Goal: Task Accomplishment & Management: Manage account settings

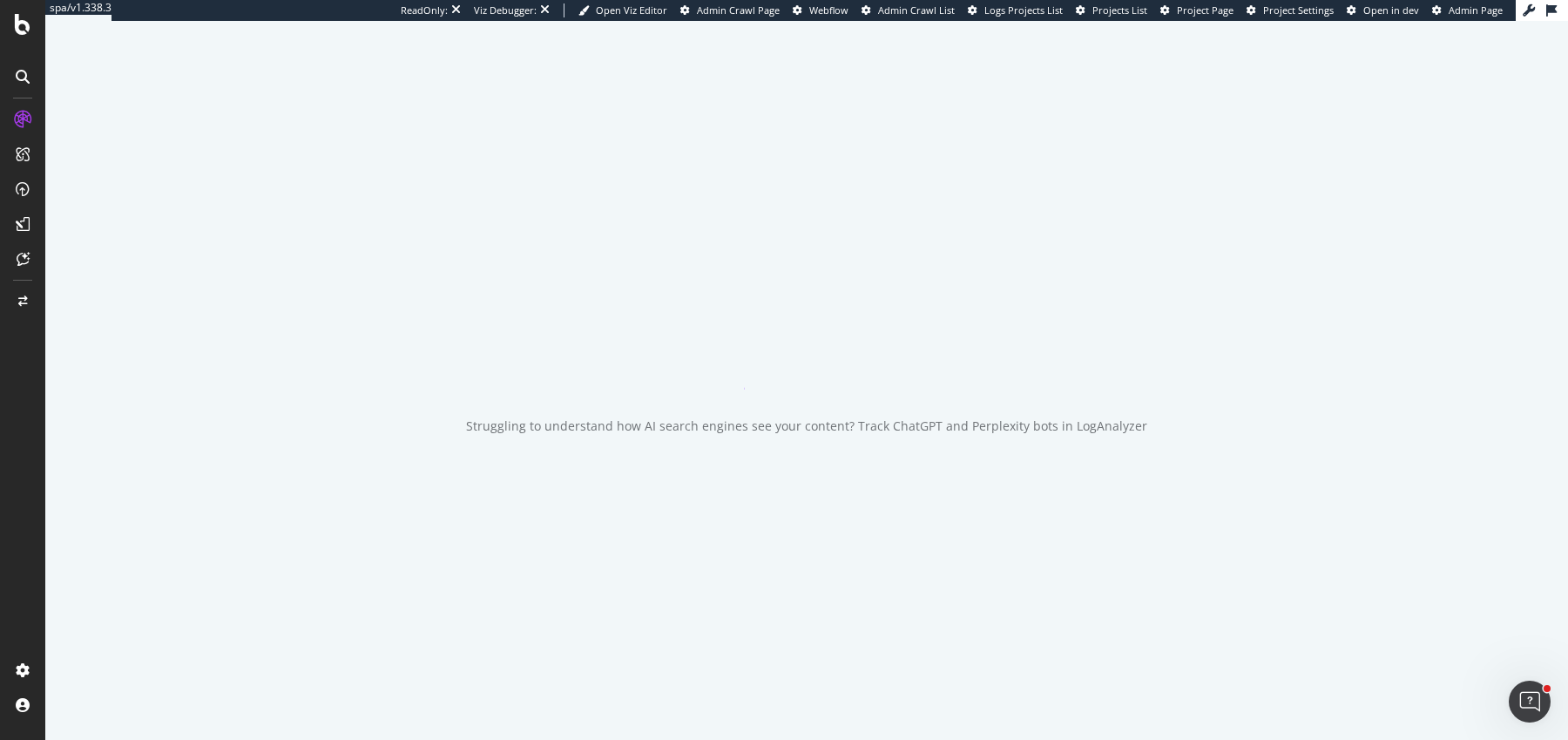
click at [7, 739] on icon "close toast" at bounding box center [4, 747] width 7 height 15
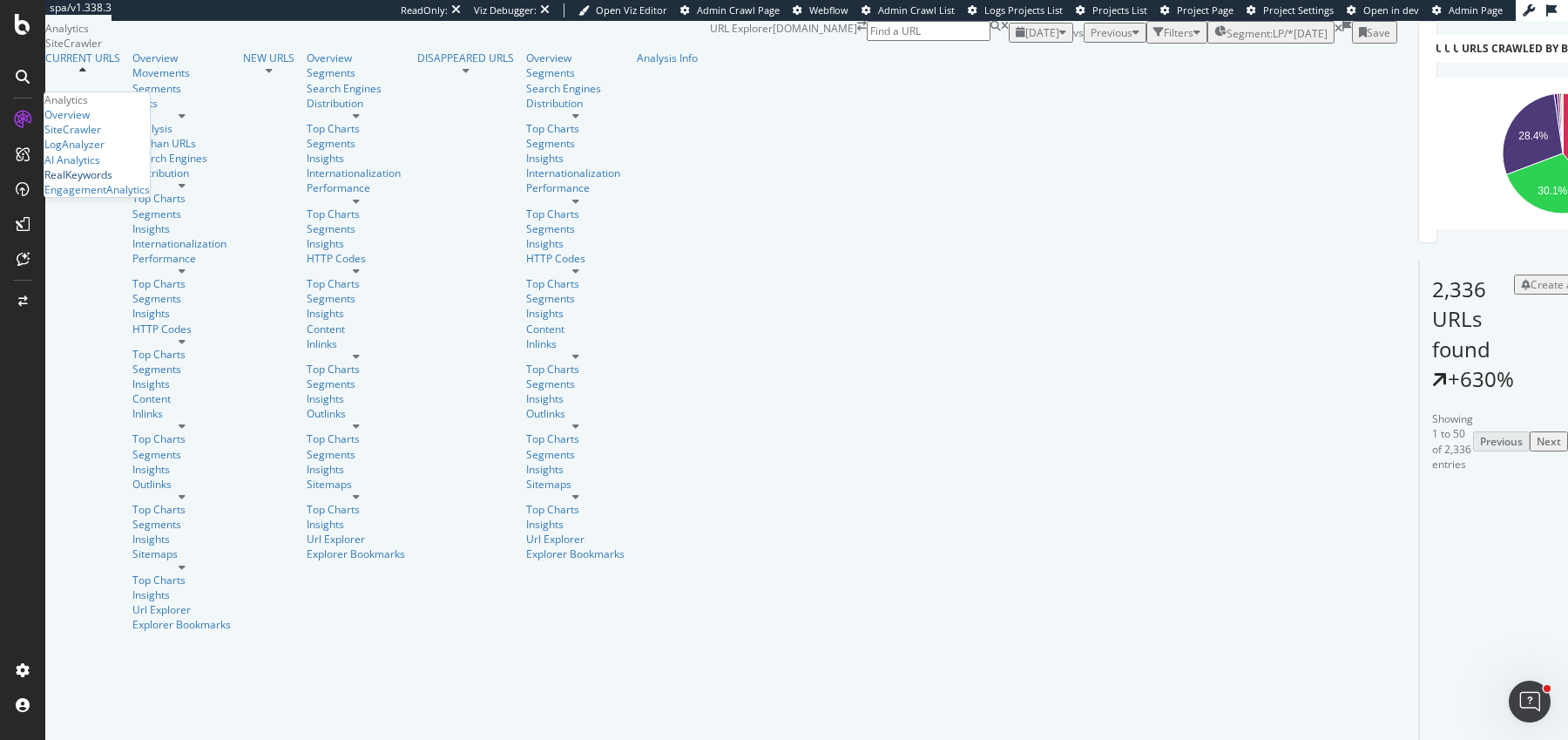
click at [84, 182] on div "RealKeywords" at bounding box center [78, 175] width 68 height 15
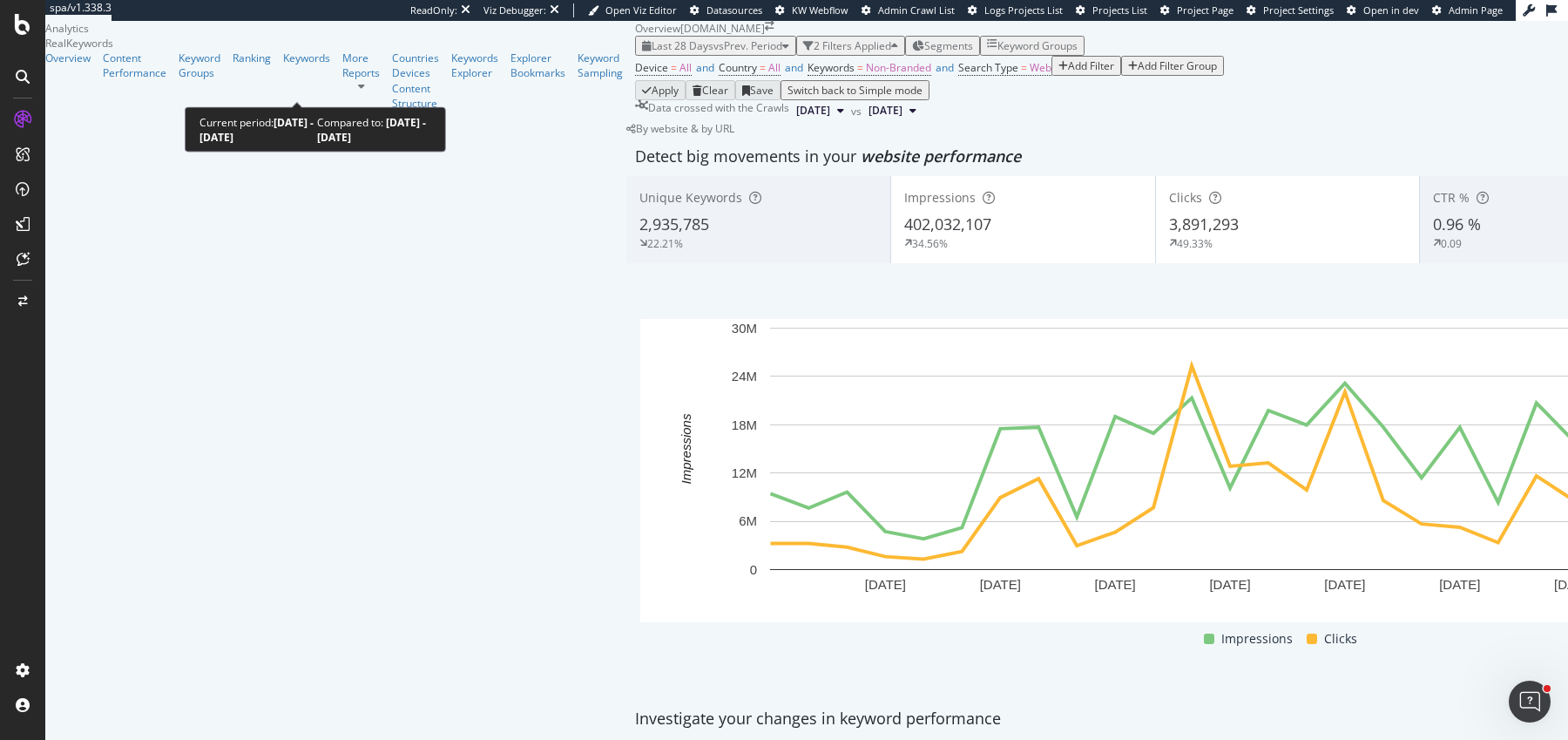
click at [714, 53] on span "vs Prev. Period" at bounding box center [748, 46] width 69 height 15
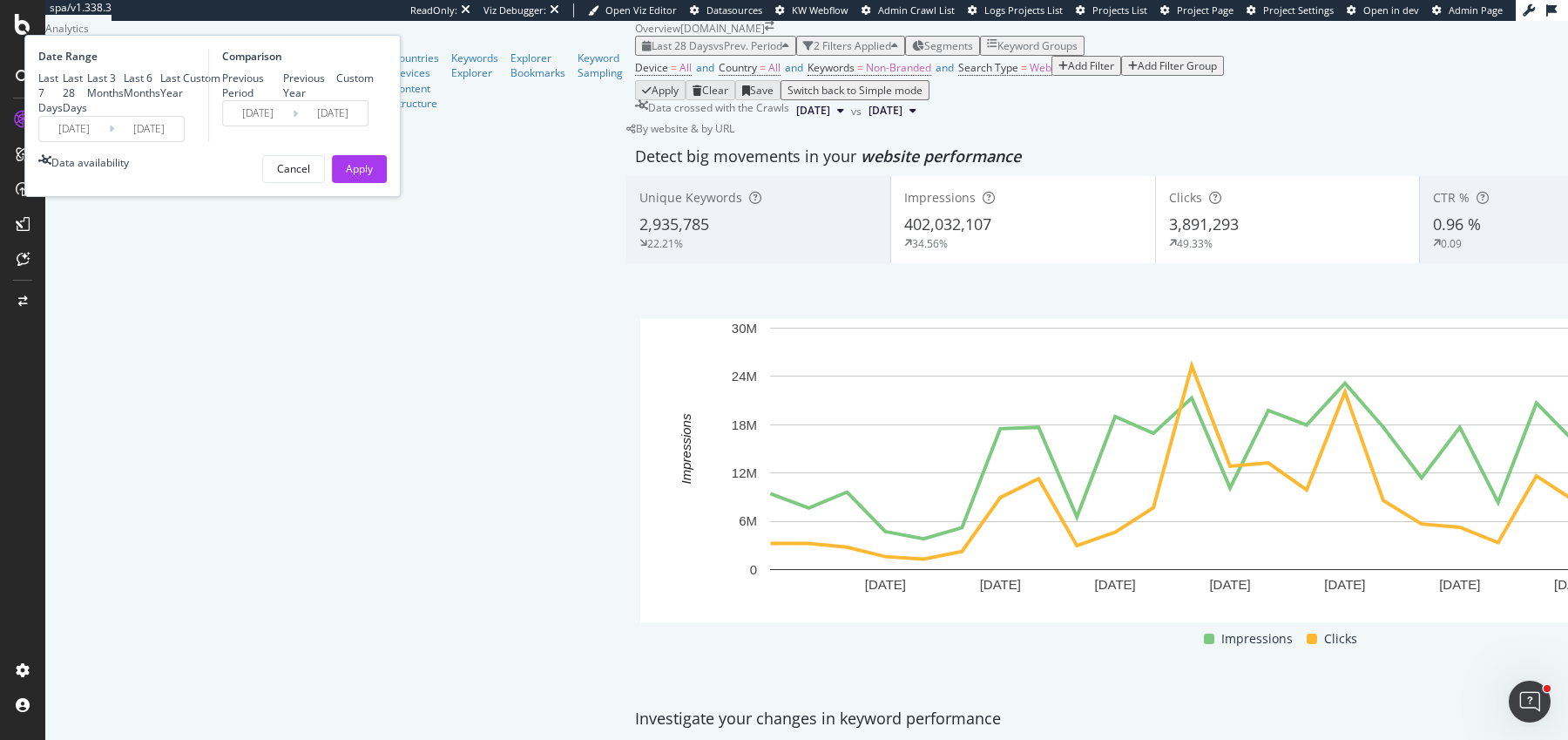
click at [183, 100] on div "Last Year" at bounding box center [172, 86] width 22 height 30
type input "[DATE]"
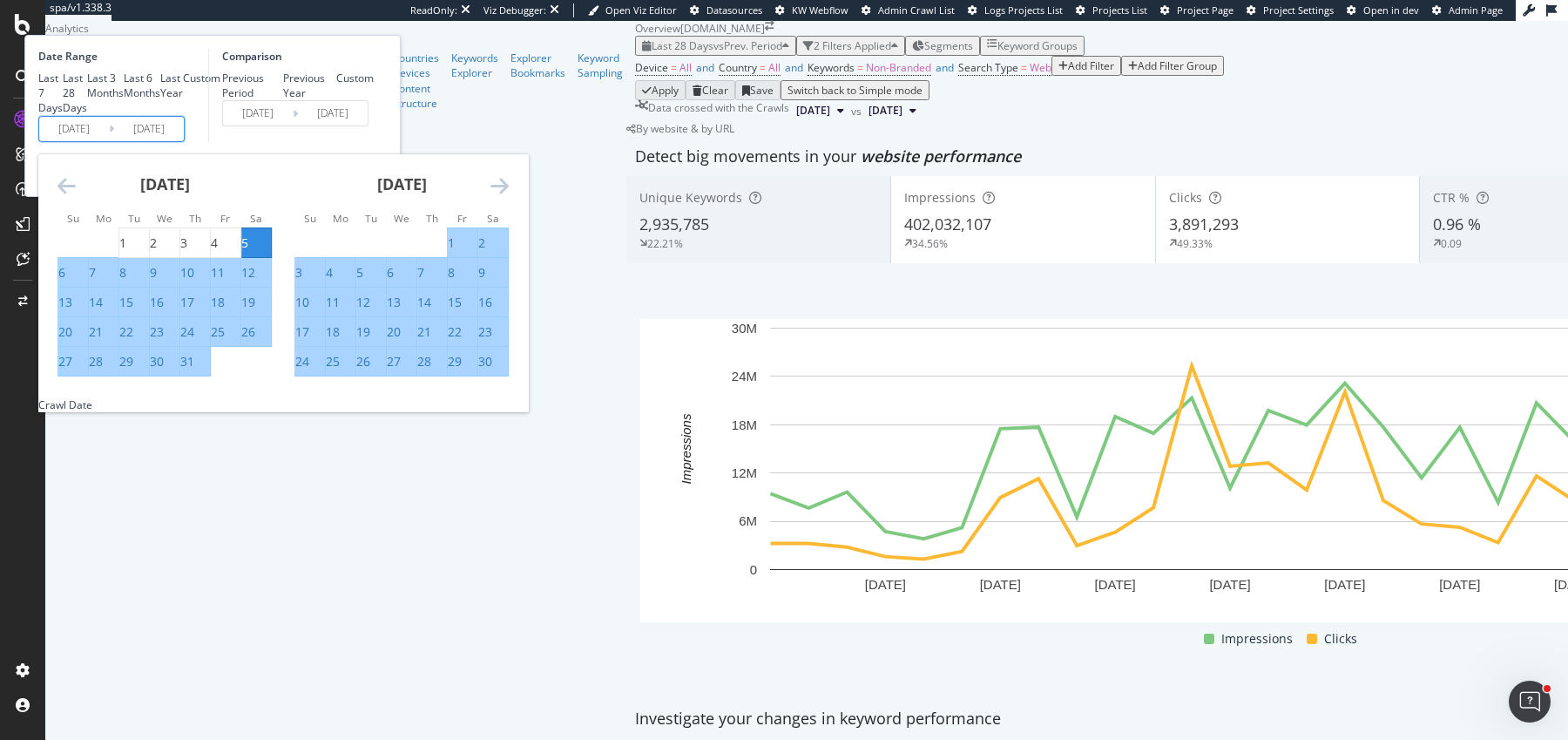
click at [109, 141] on input "[DATE]" at bounding box center [74, 129] width 70 height 24
click at [520, 336] on div "[DATE] 1 2 3 4 5 6 7 8 9 10 11 12 13 14 15 16 17 18 19 20 21 22 23 24 25 26 27 …" at bounding box center [402, 265] width 237 height 223
click at [509, 196] on icon "Move forward to switch to the next month." at bounding box center [500, 185] width 19 height 21
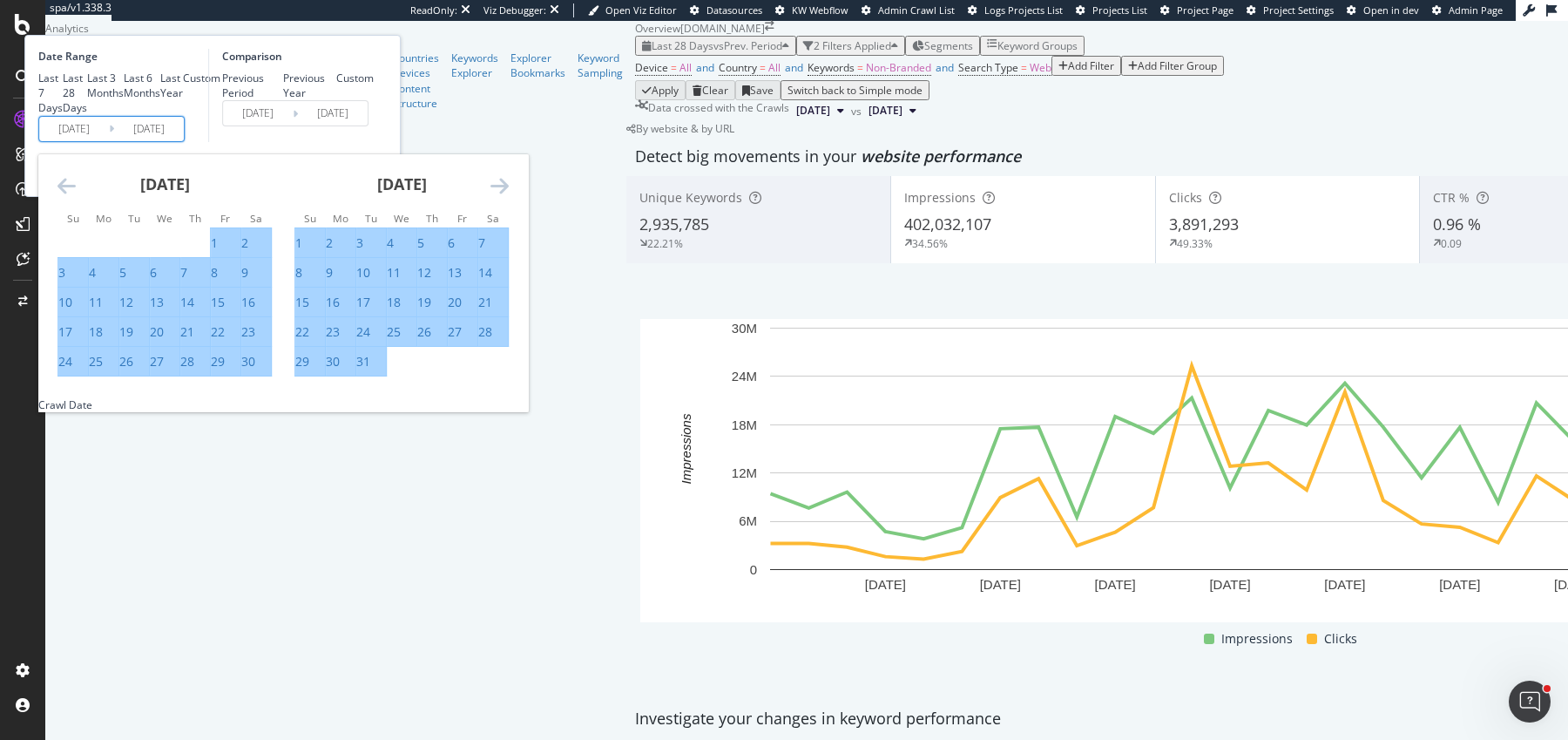
click at [509, 196] on icon "Move forward to switch to the next month." at bounding box center [500, 185] width 19 height 21
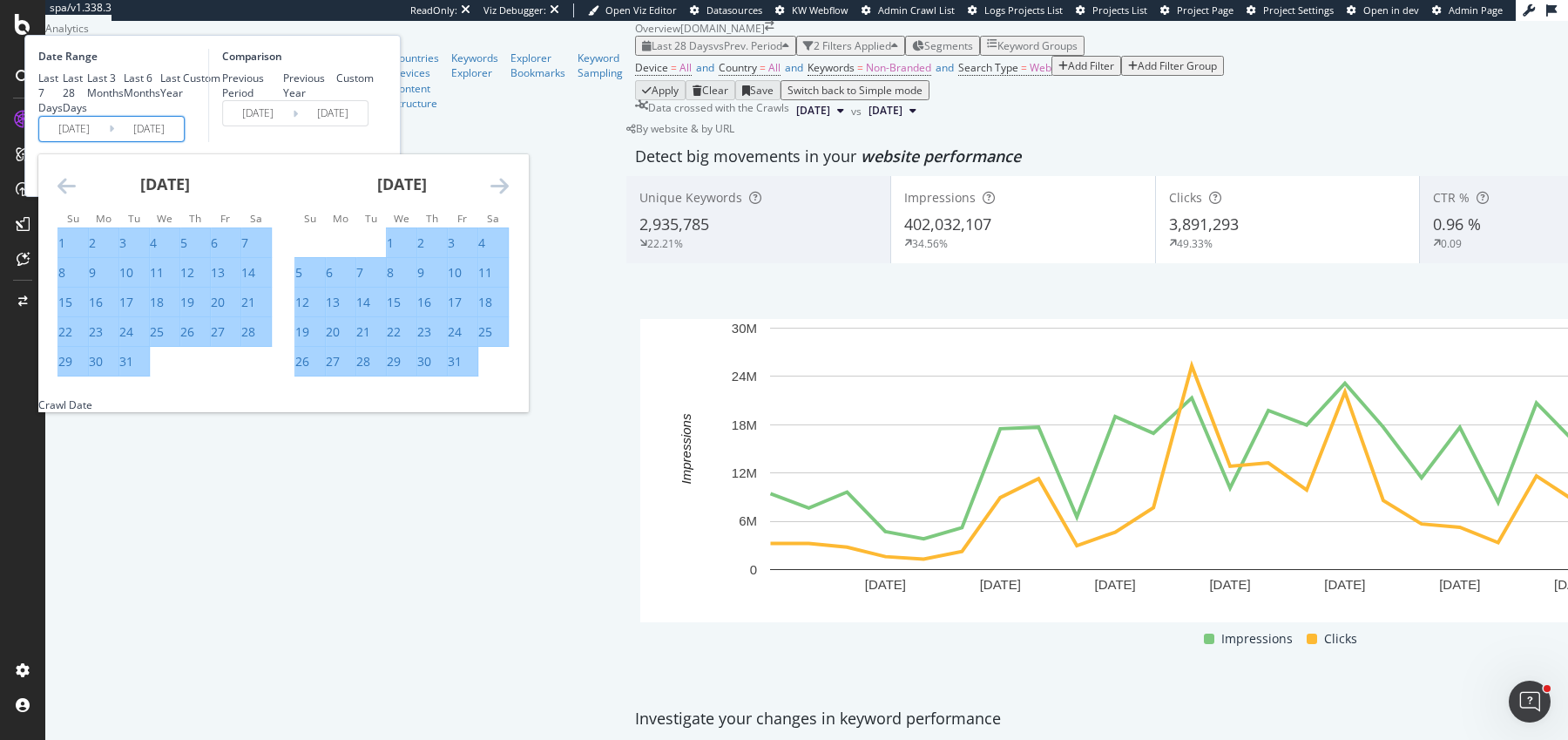
click at [393, 251] on div "1" at bounding box center [390, 243] width 7 height 18
type input "[DATE]"
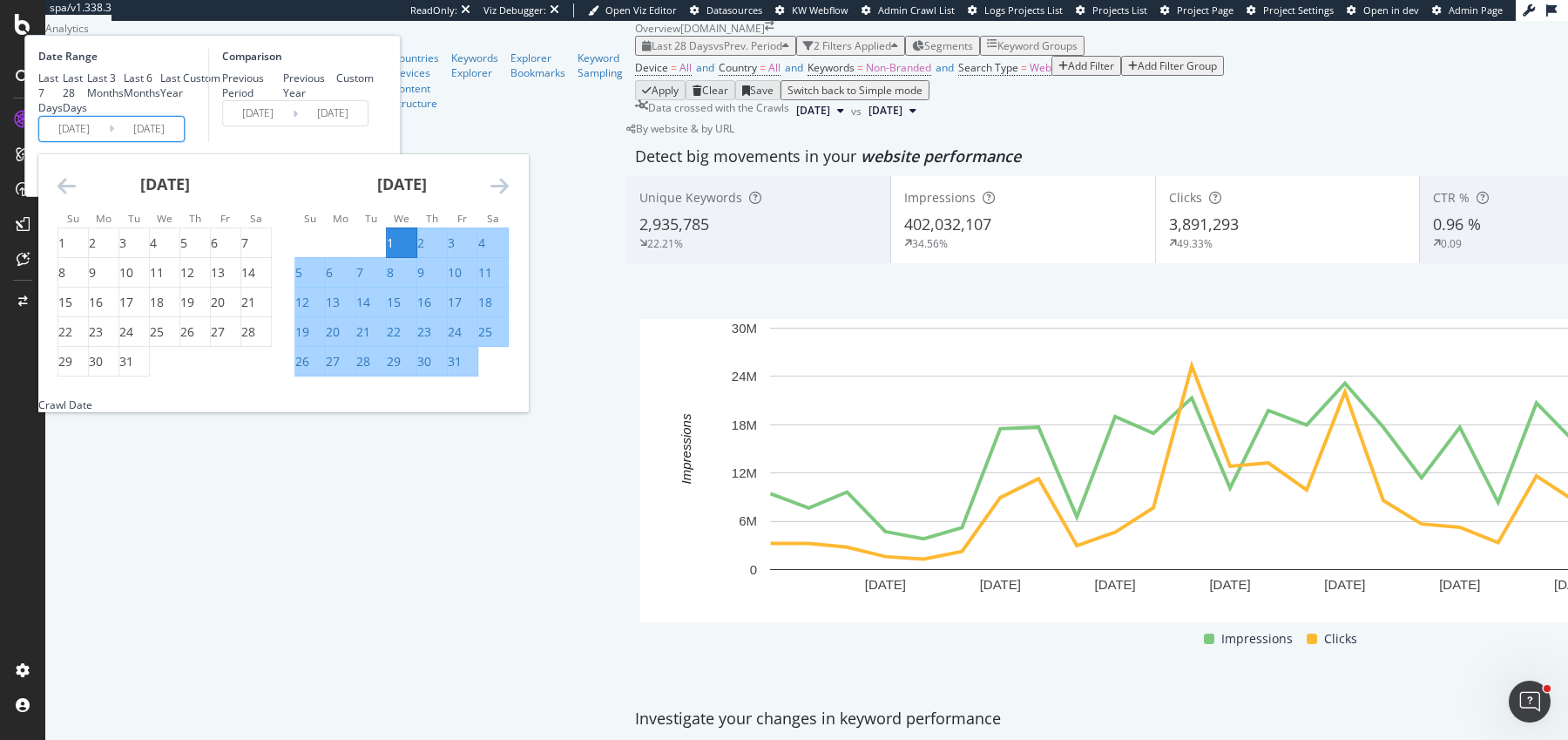
click at [374, 142] on div "Comparison Previous Period Previous Year Custom [DATE] Navigate forward to inte…" at bounding box center [291, 95] width 165 height 93
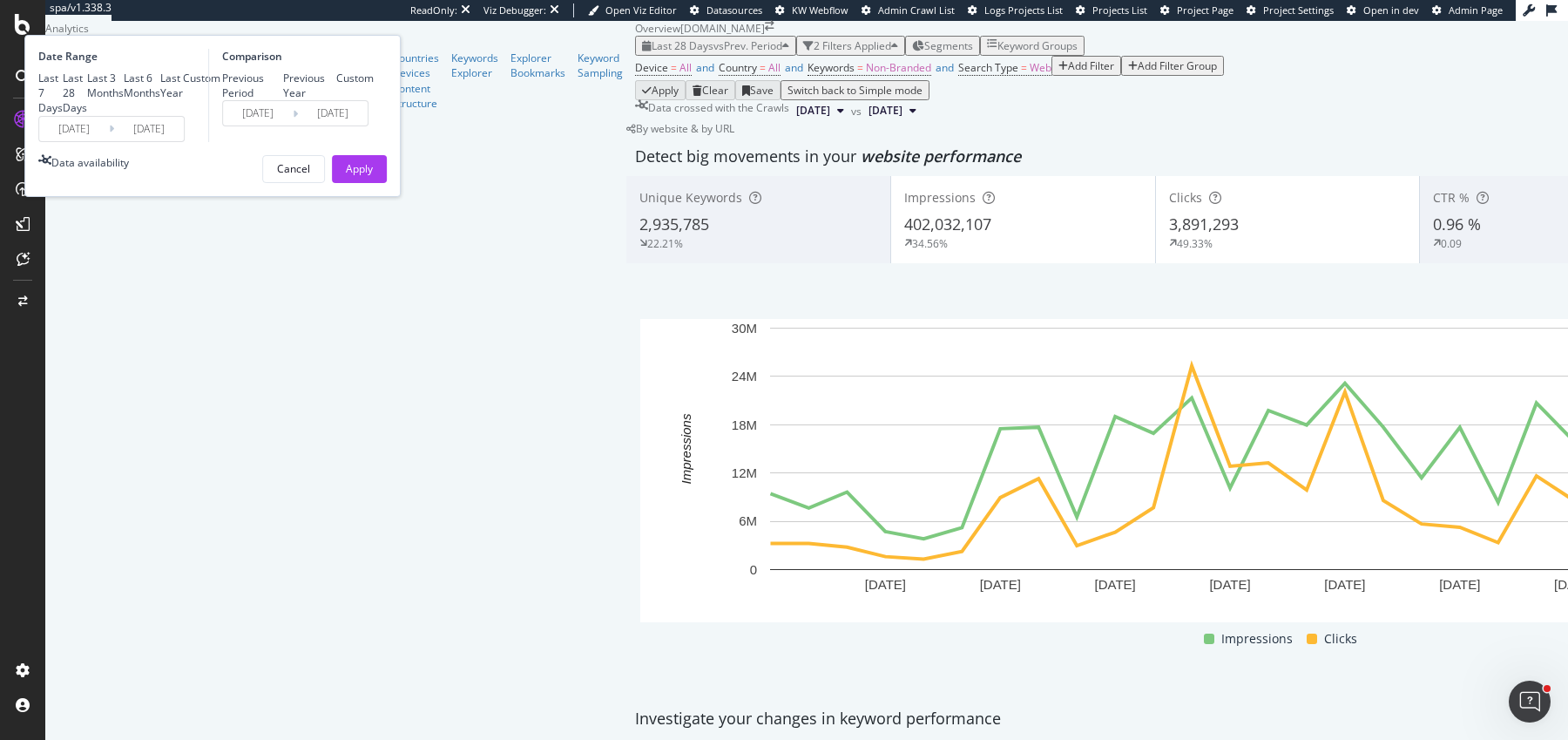
click at [337, 100] on div "Previous Year" at bounding box center [310, 86] width 54 height 30
type input "[DATE]"
click at [373, 176] on div "Apply" at bounding box center [359, 168] width 27 height 15
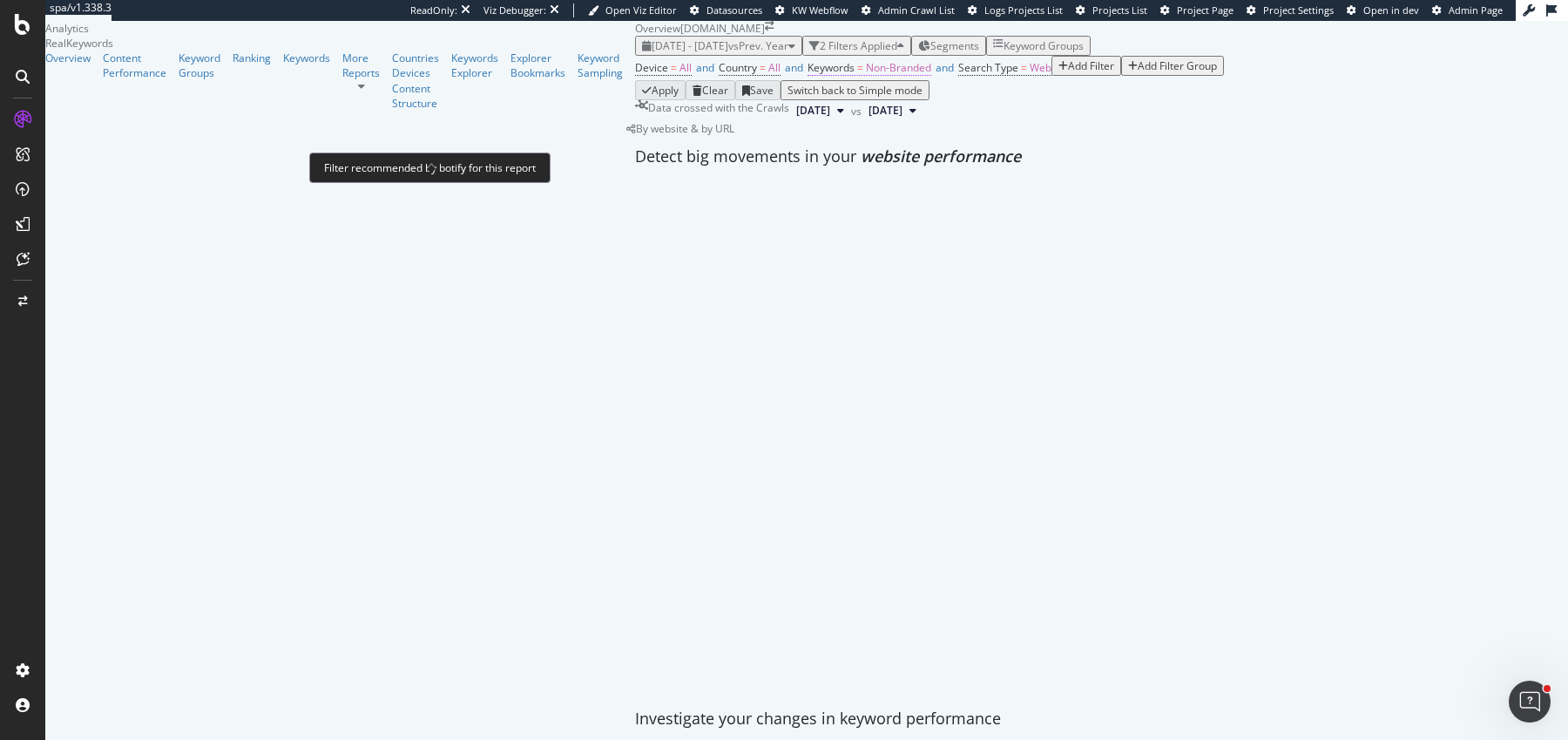
click at [866, 75] on span "Non-Branded" at bounding box center [899, 67] width 65 height 15
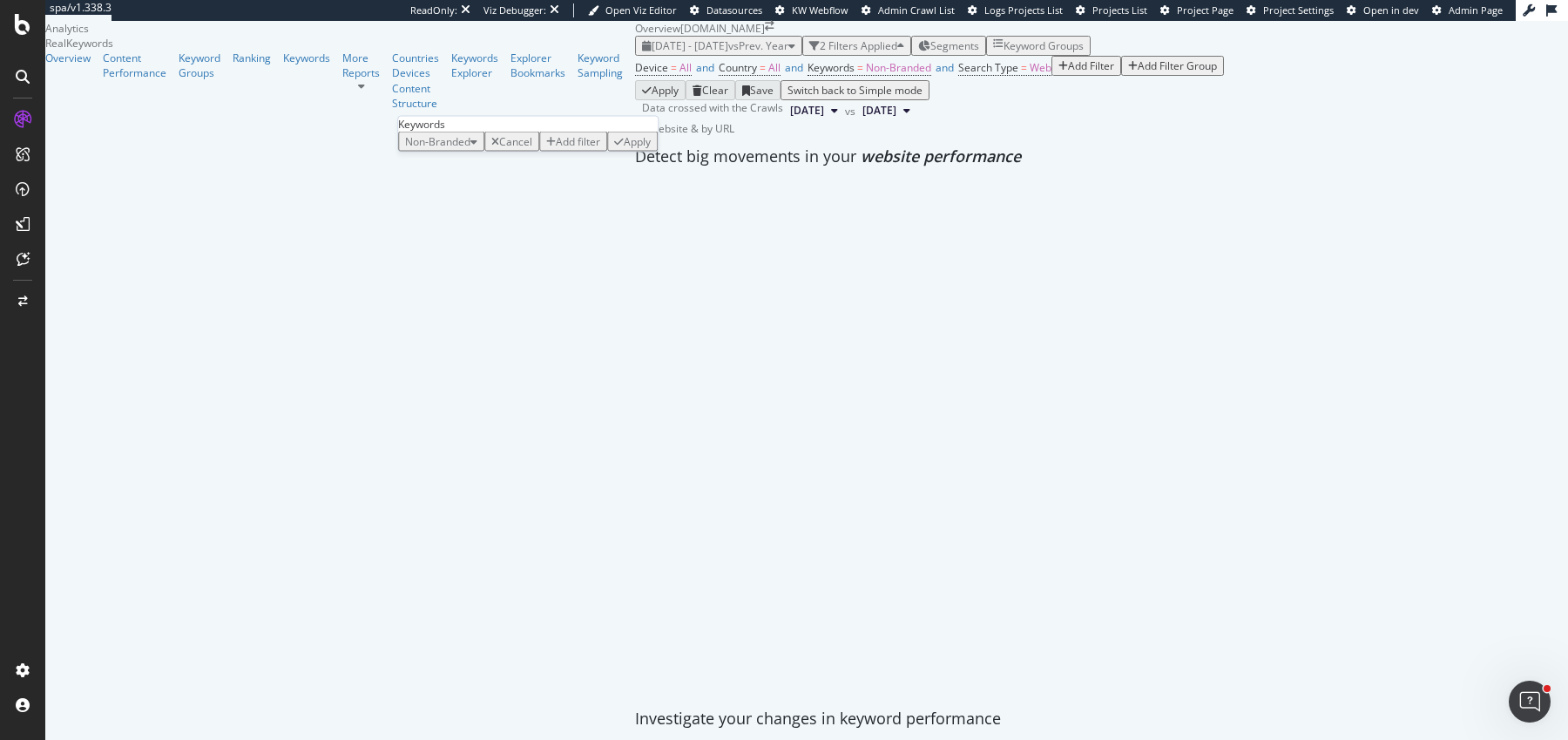
click at [470, 149] on div "Non-Branded" at bounding box center [441, 142] width 72 height 15
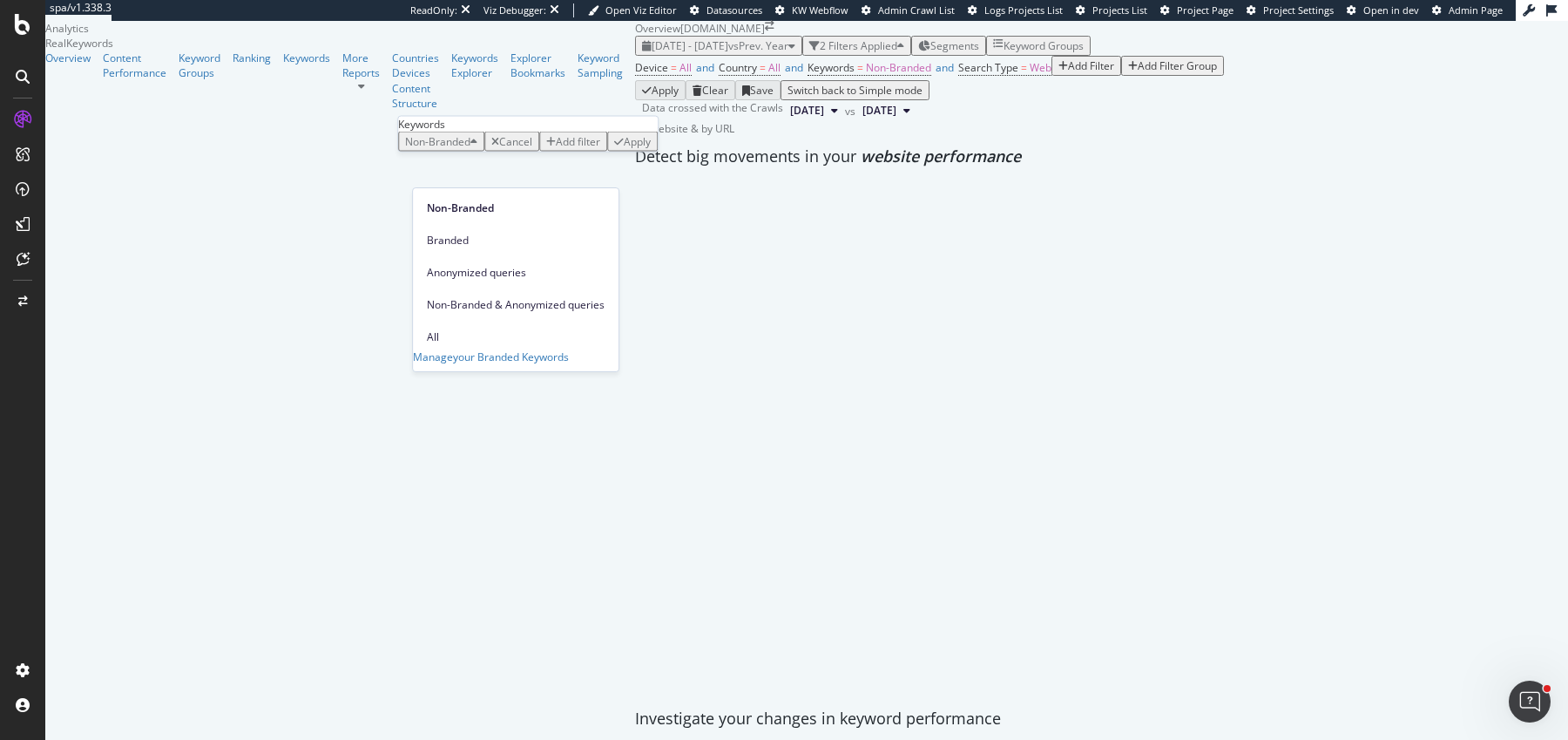
click at [465, 329] on span "All" at bounding box center [516, 336] width 178 height 16
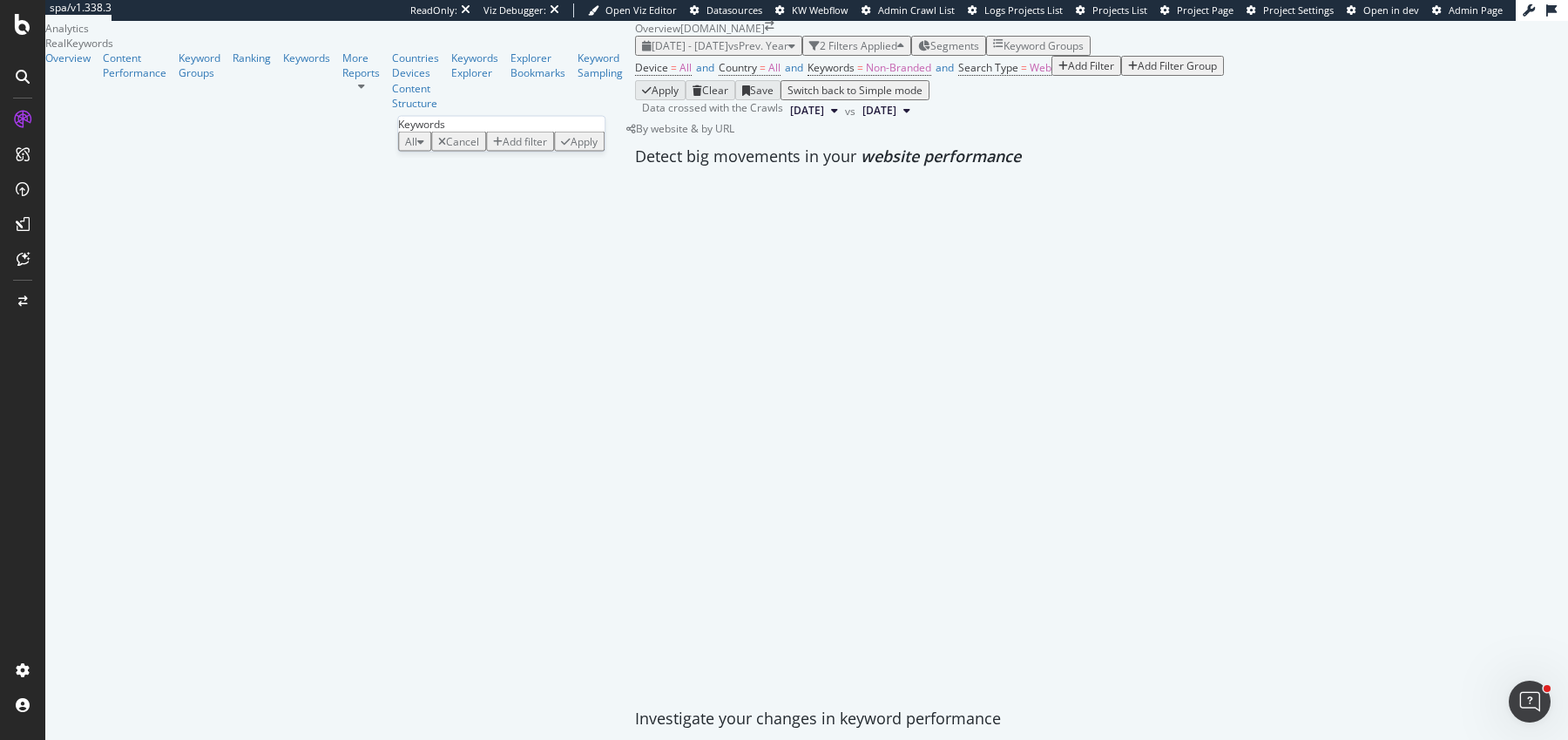
click at [572, 149] on div "Apply" at bounding box center [578, 142] width 36 height 15
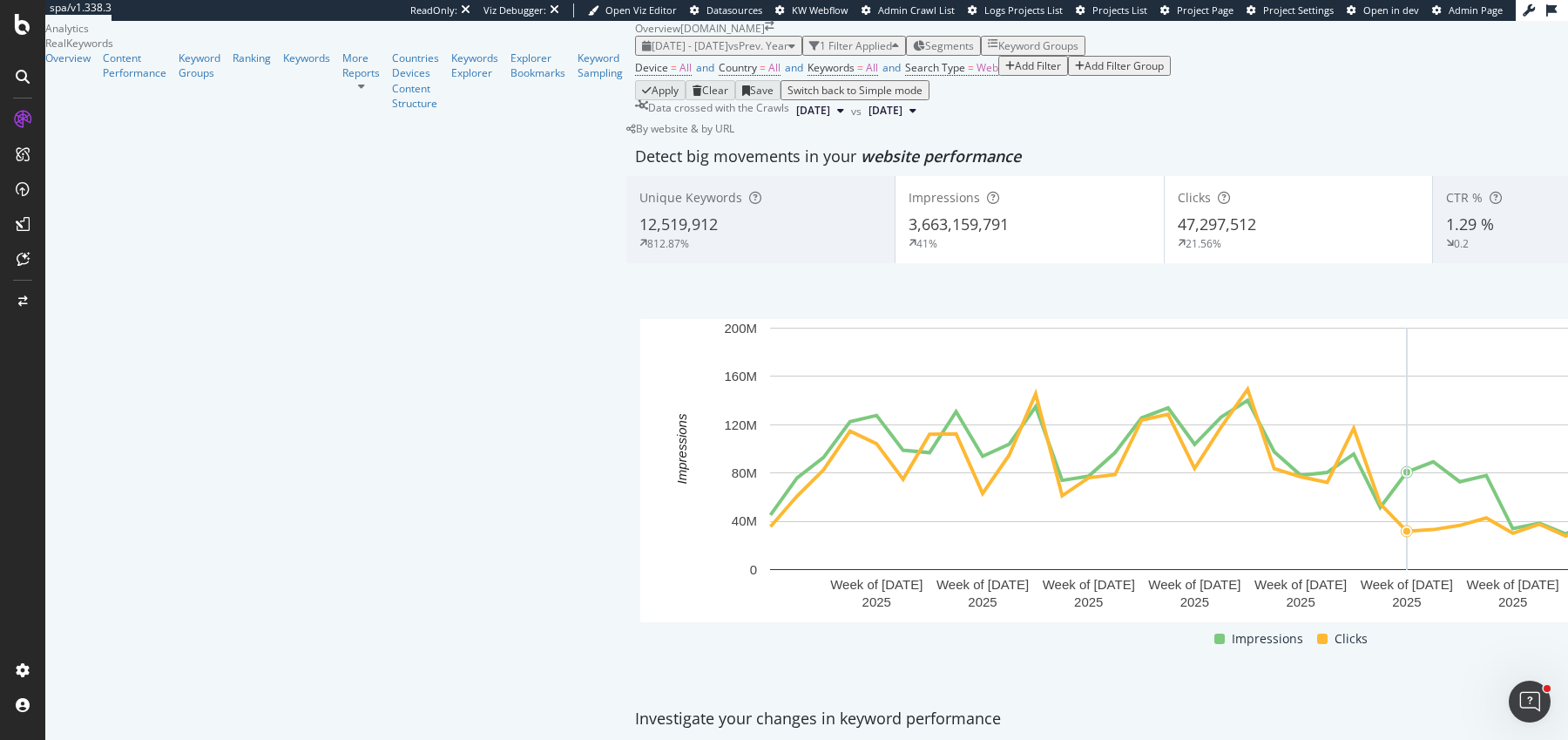
click at [20, 38] on div at bounding box center [22, 370] width 45 height 740
click at [20, 29] on icon at bounding box center [22, 24] width 16 height 21
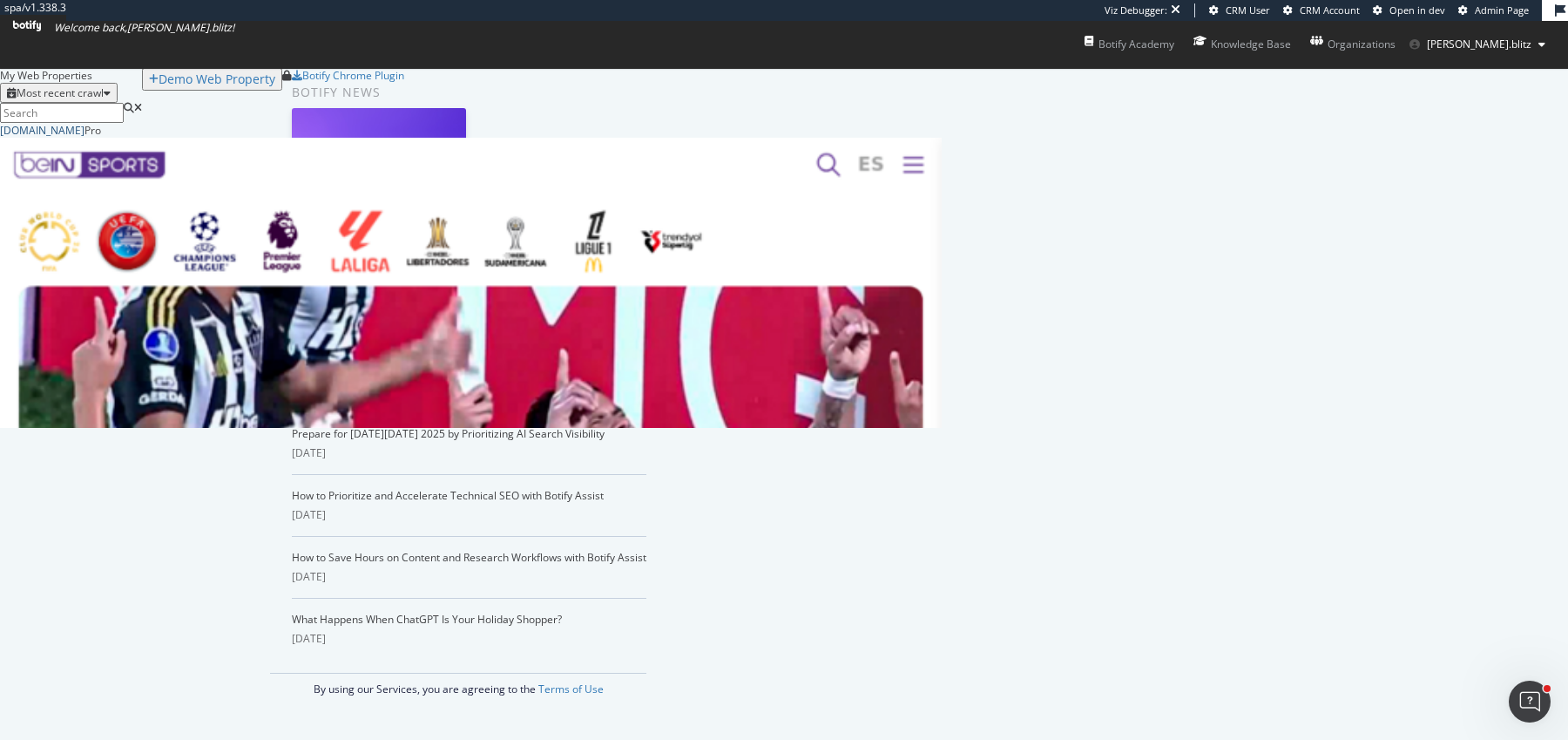
click at [84, 137] on div "[DOMAIN_NAME]" at bounding box center [42, 130] width 84 height 15
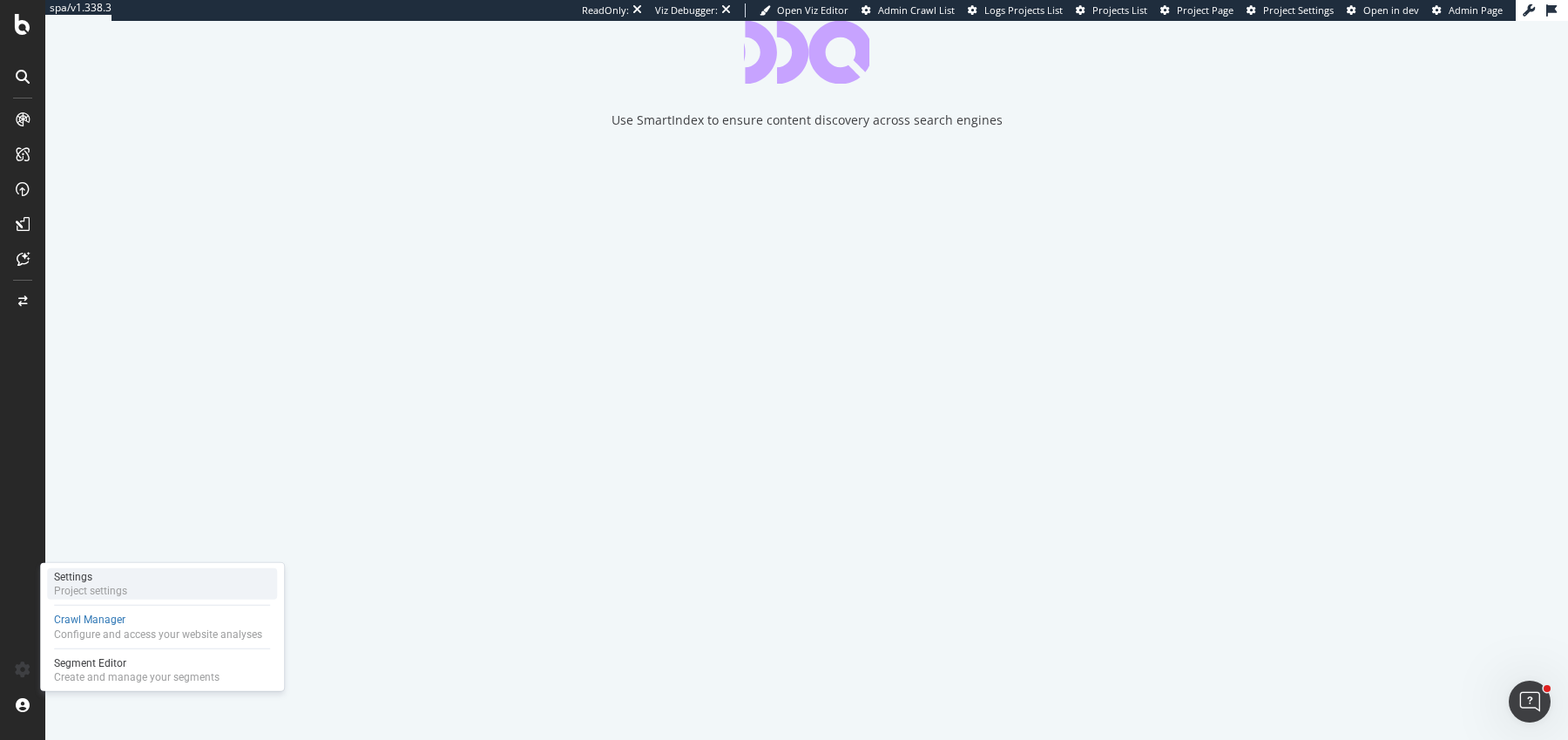
click at [102, 589] on div "Project settings" at bounding box center [91, 591] width 73 height 14
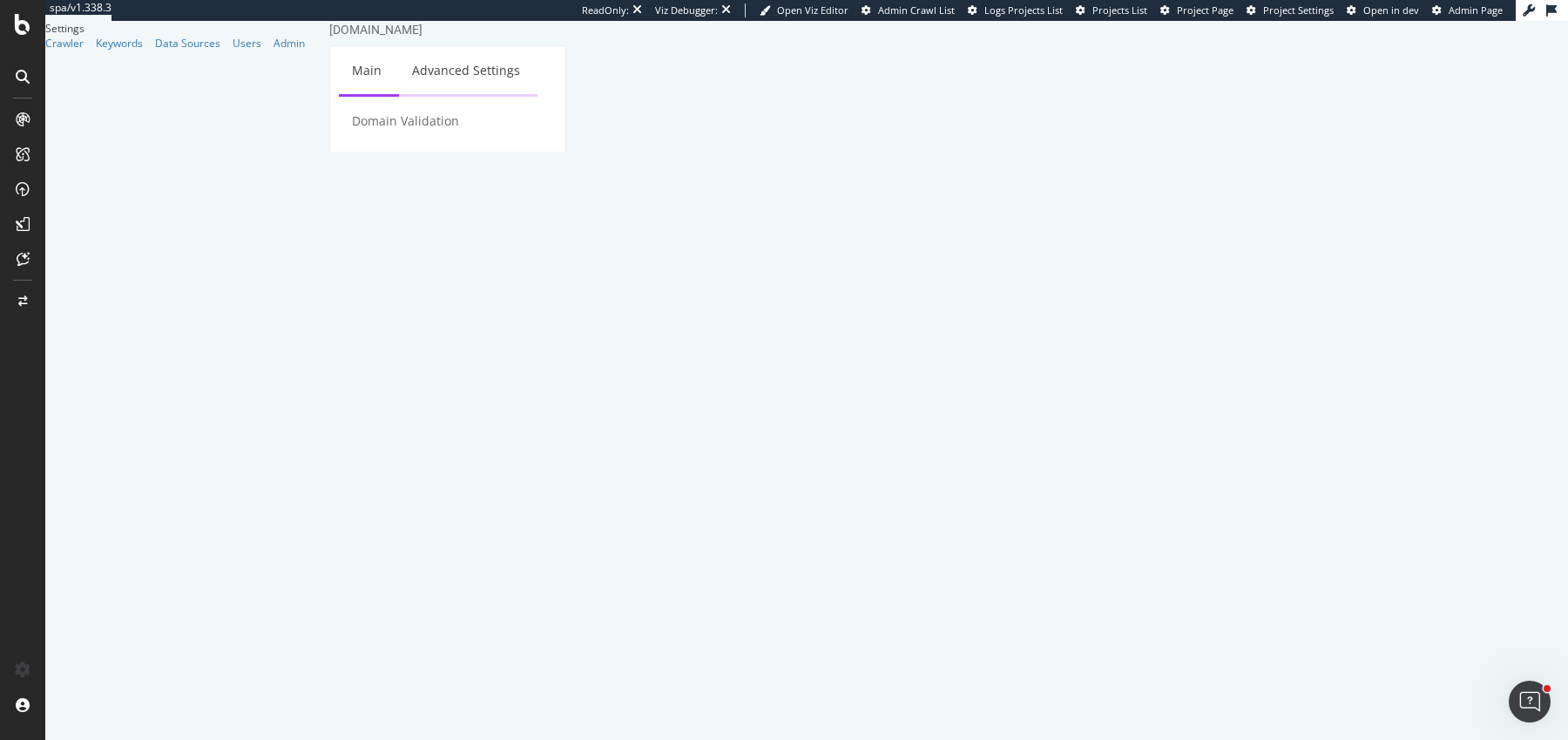
click at [470, 79] on link "Advanced Settings" at bounding box center [466, 69] width 135 height 48
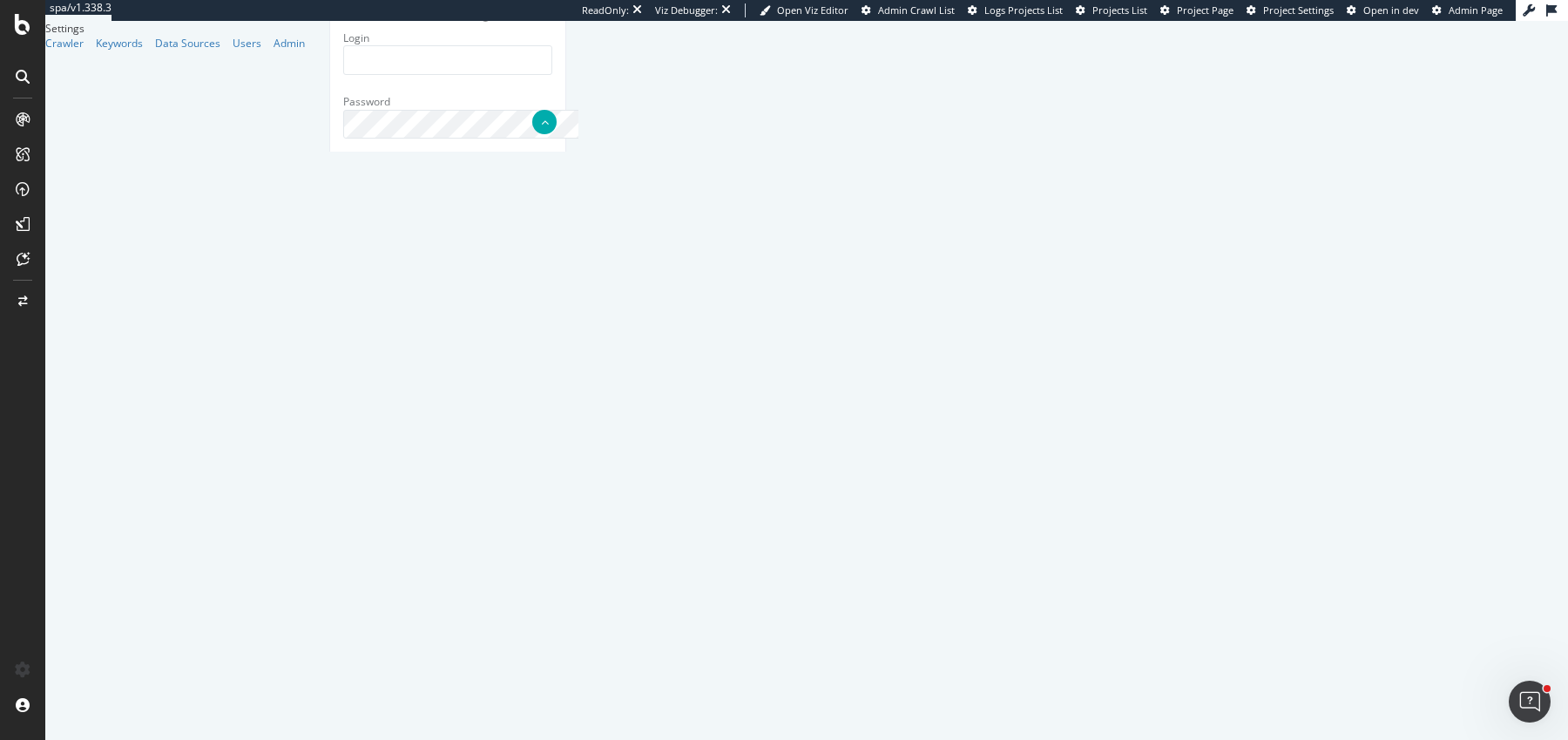
click at [317, 21] on input "Crawl JS Activated (admin only)" at bounding box center [317, 21] width 0 height 0
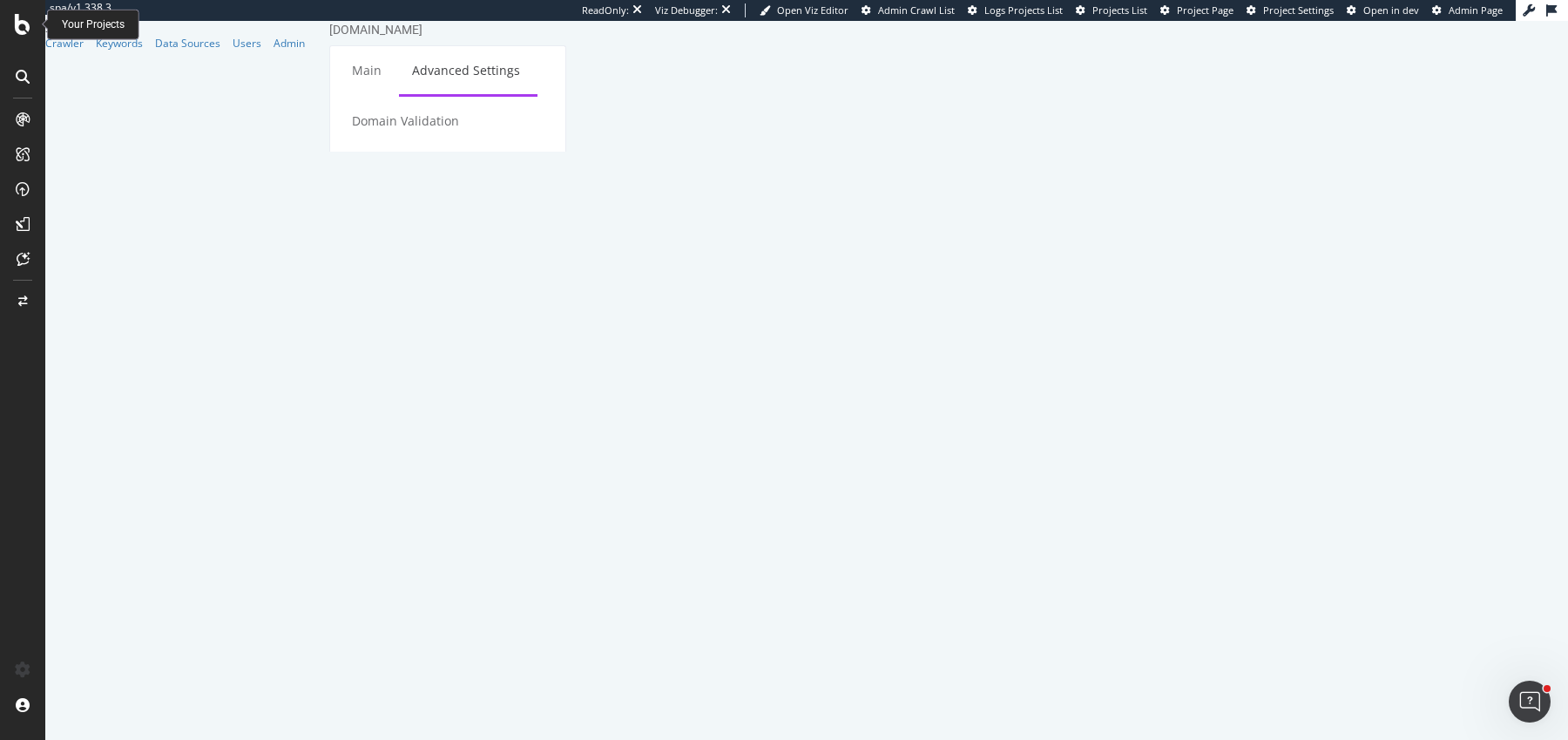
click at [13, 17] on div at bounding box center [22, 24] width 42 height 21
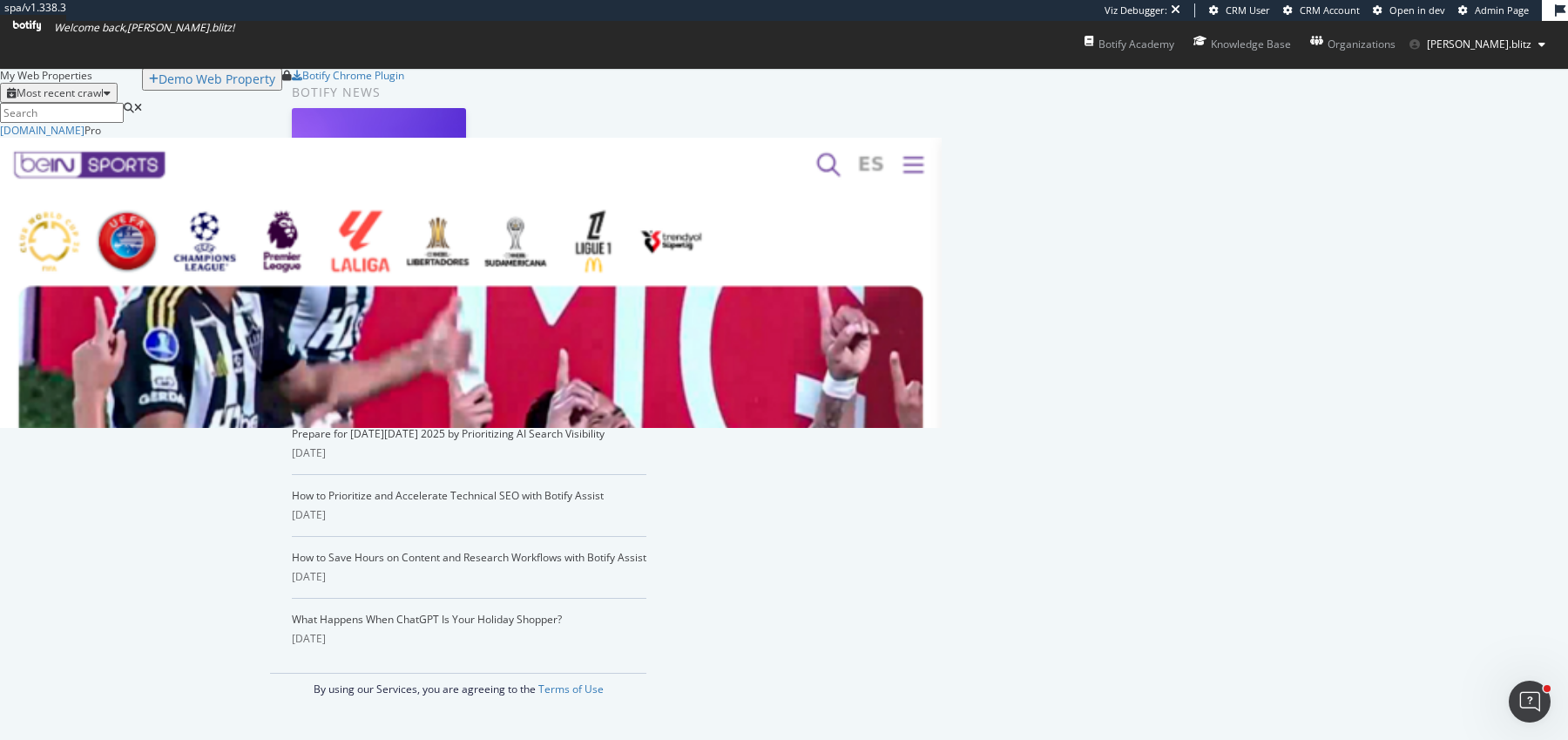
scroll to position [305, 941]
